Goal: Information Seeking & Learning: Learn about a topic

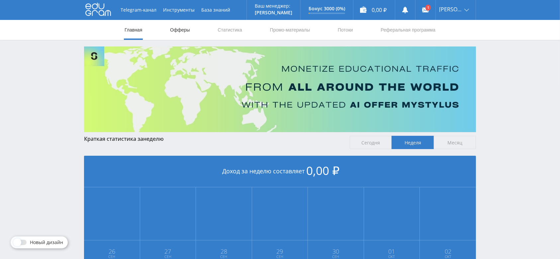
click at [180, 25] on link "Офферы" at bounding box center [179, 30] width 21 height 20
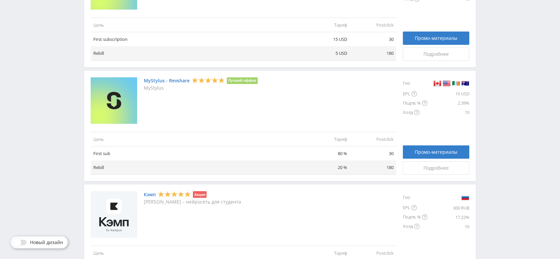
scroll to position [266, 0]
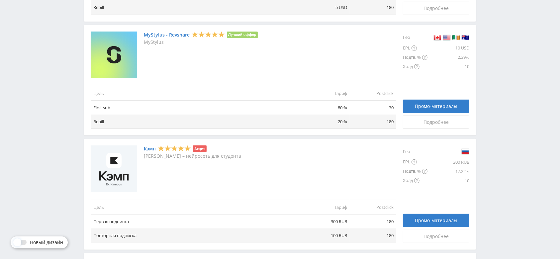
click at [311, 151] on div "Кэмп Акция Кэмп – нейросеть для студента" at bounding box center [243, 168] width 305 height 46
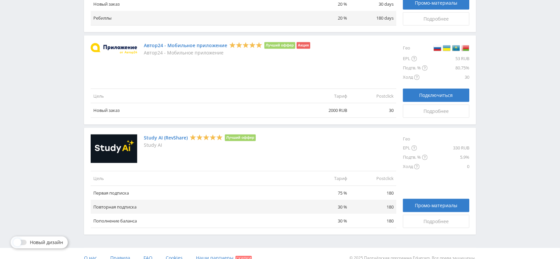
scroll to position [761, 0]
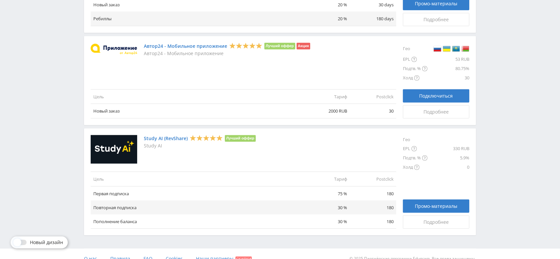
click at [177, 136] on link "Study AI (RevShare)" at bounding box center [166, 138] width 44 height 5
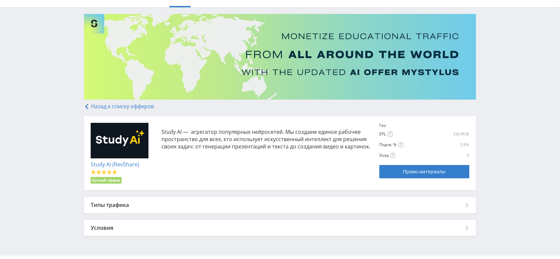
scroll to position [33, 0]
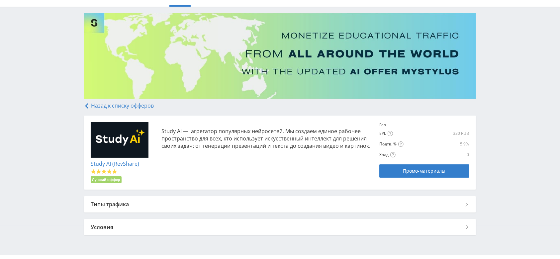
click at [114, 164] on link "Study AI (RevShare)" at bounding box center [115, 163] width 48 height 7
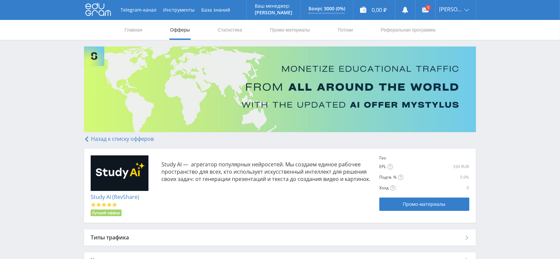
scroll to position [49, 0]
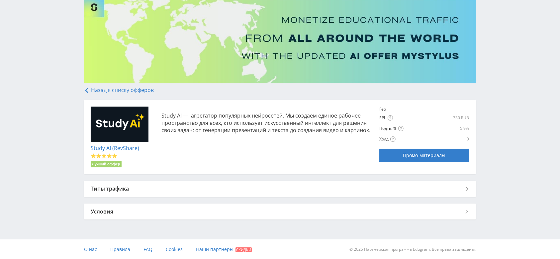
click at [436, 216] on div "Условия" at bounding box center [280, 212] width 392 height 16
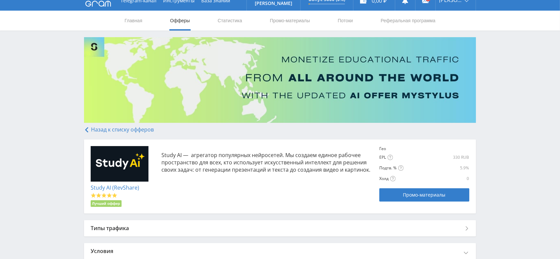
scroll to position [10, 0]
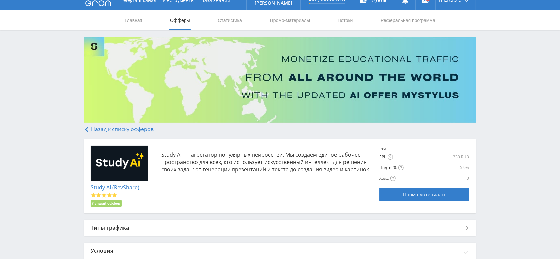
click at [144, 126] on link "Назад к списку офферов" at bounding box center [119, 128] width 70 height 7
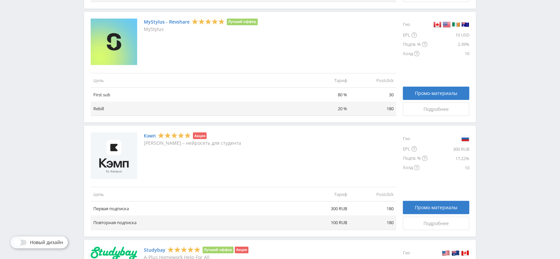
scroll to position [278, 0]
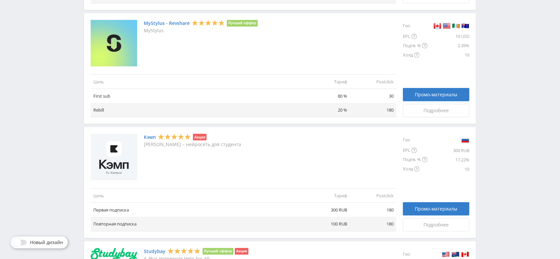
click at [150, 138] on link "Кэмп" at bounding box center [150, 136] width 12 height 5
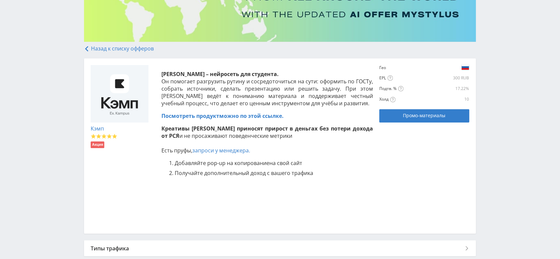
scroll to position [89, 0]
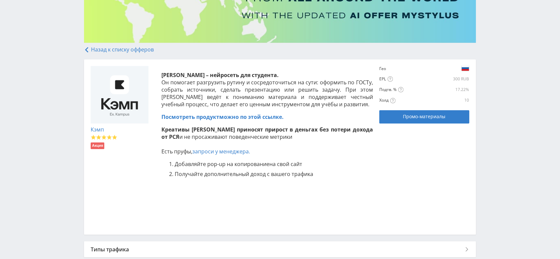
click at [122, 46] on link "Назад к списку офферов" at bounding box center [119, 49] width 70 height 7
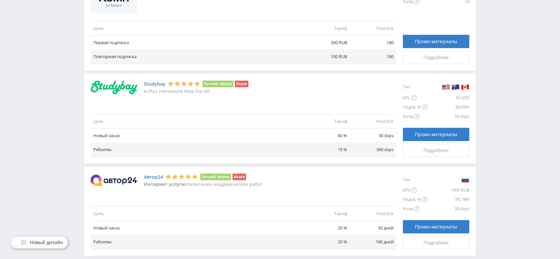
scroll to position [477, 0]
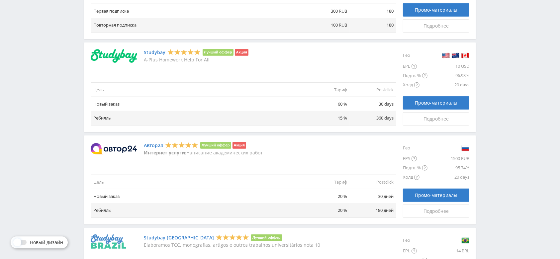
click at [154, 143] on link "Автор24" at bounding box center [153, 145] width 19 height 5
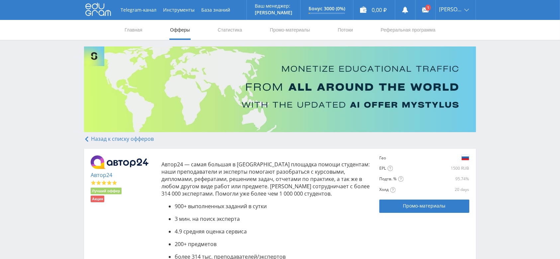
click at [234, 181] on p "Автор24 — самая большая в России площадка помощи студентам: наши преподаватели …" at bounding box center [266, 179] width 211 height 37
